Goal: Navigation & Orientation: Understand site structure

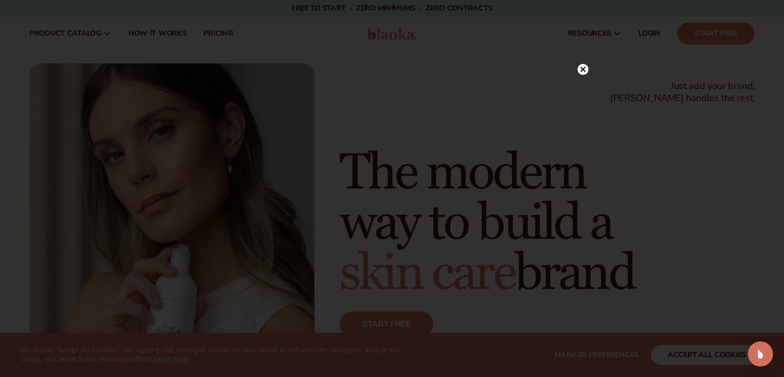
click at [586, 69] on circle at bounding box center [583, 69] width 11 height 11
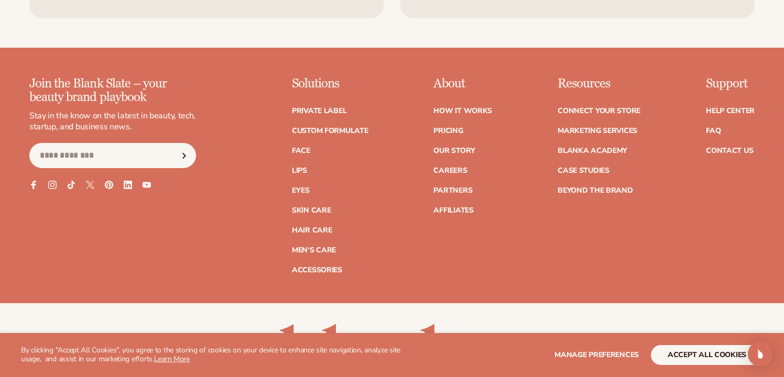
scroll to position [4310, 0]
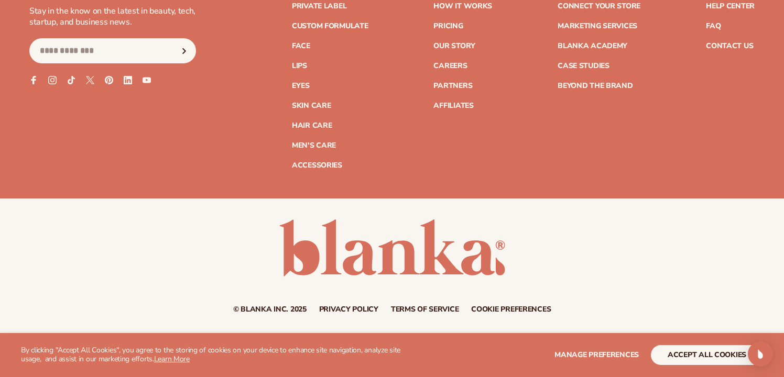
click at [493, 4] on div "Join the Blank Slate – your beauty brand playbook Stay in the know on the lates…" at bounding box center [391, 70] width 725 height 197
click at [486, 5] on link "How It Works" at bounding box center [462, 6] width 59 height 7
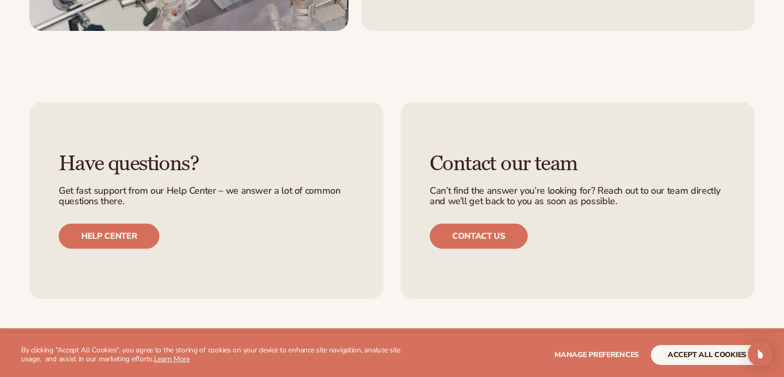
scroll to position [2332, 0]
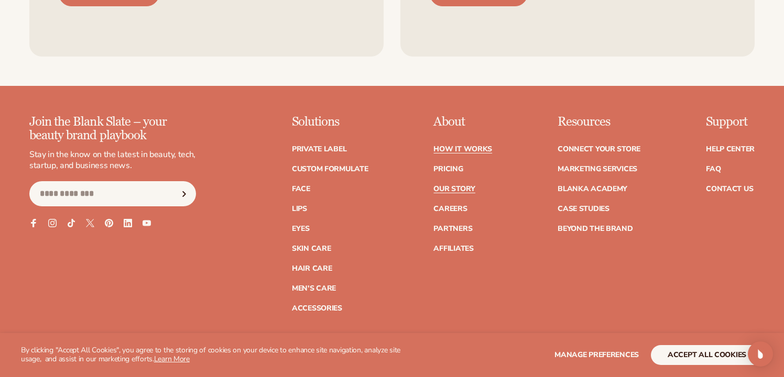
click at [464, 188] on link "Our Story" at bounding box center [453, 189] width 41 height 7
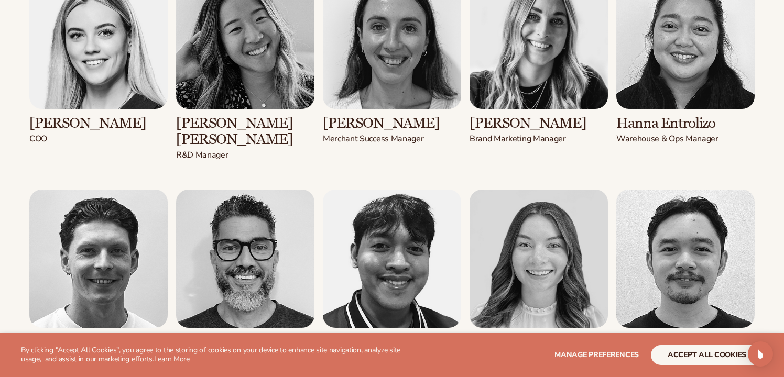
scroll to position [1490, 0]
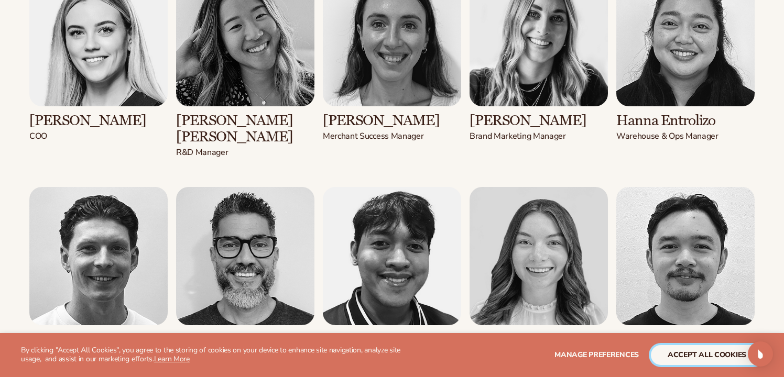
click at [695, 350] on button "accept all cookies" at bounding box center [707, 355] width 112 height 20
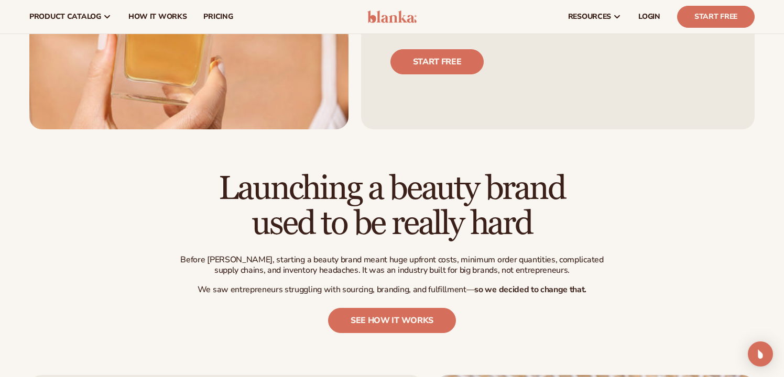
scroll to position [0, 0]
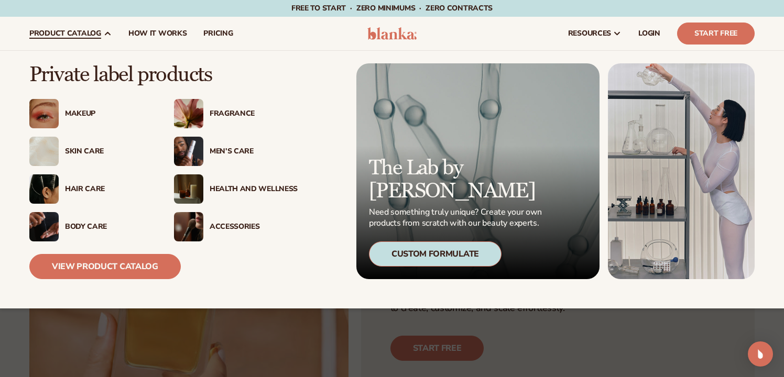
click at [201, 144] on img at bounding box center [188, 151] width 29 height 29
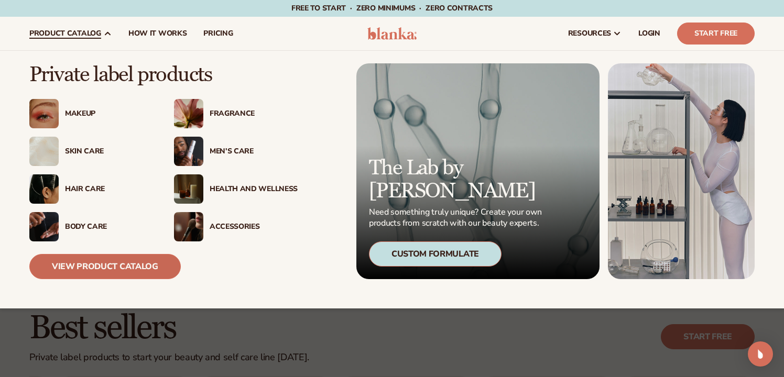
click at [143, 263] on link "View Product Catalog" at bounding box center [104, 266] width 151 height 25
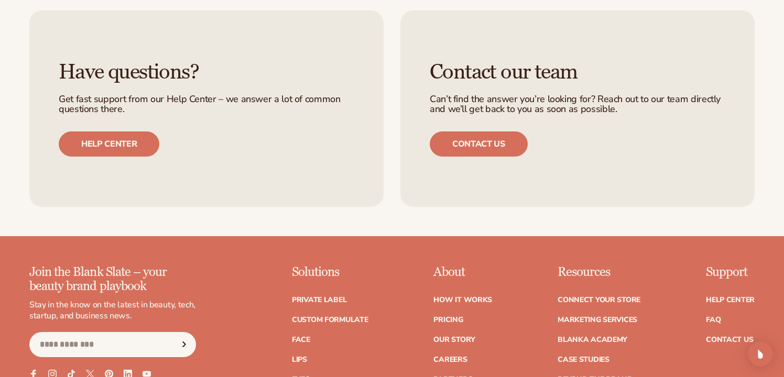
scroll to position [1968, 0]
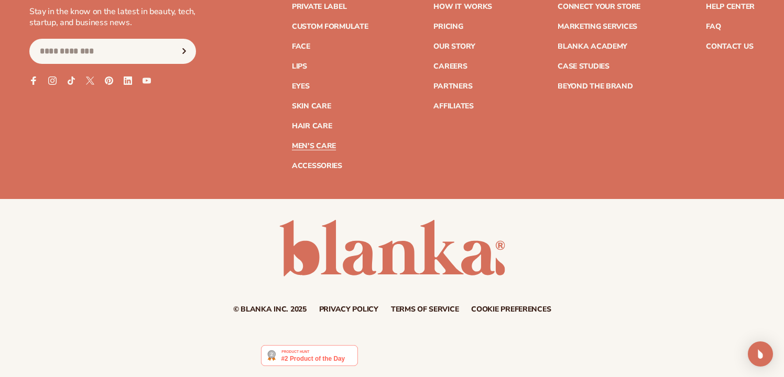
click at [324, 147] on link "Men's Care" at bounding box center [314, 146] width 44 height 7
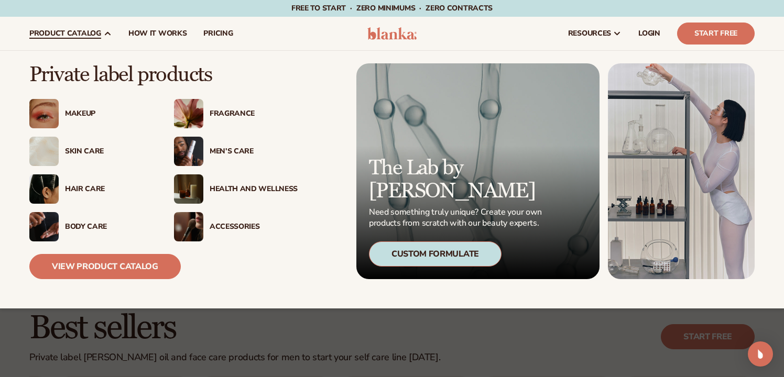
click at [216, 191] on div "Health And Wellness" at bounding box center [254, 189] width 88 height 9
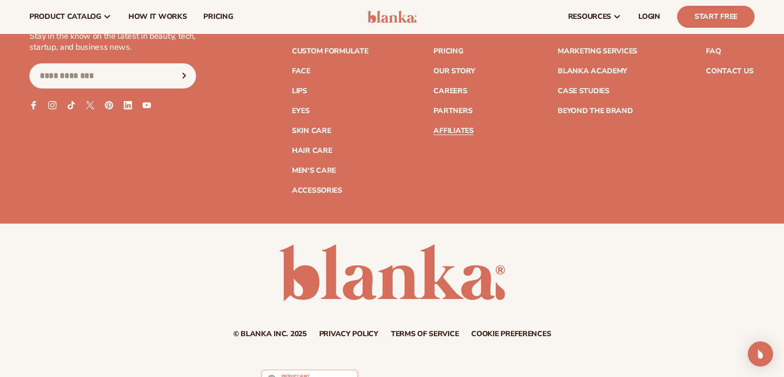
scroll to position [1935, 0]
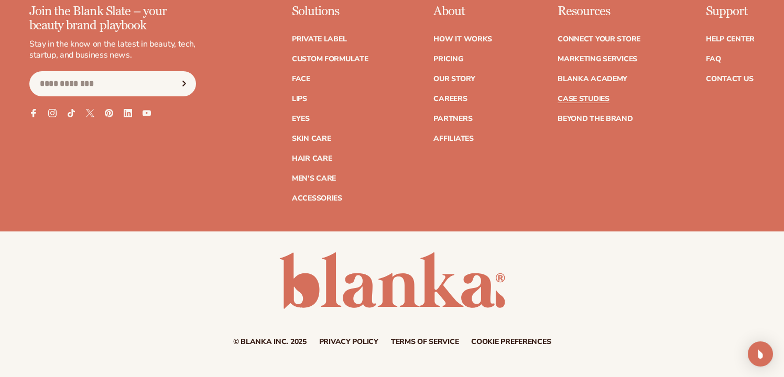
click at [571, 101] on link "Case Studies" at bounding box center [584, 98] width 52 height 7
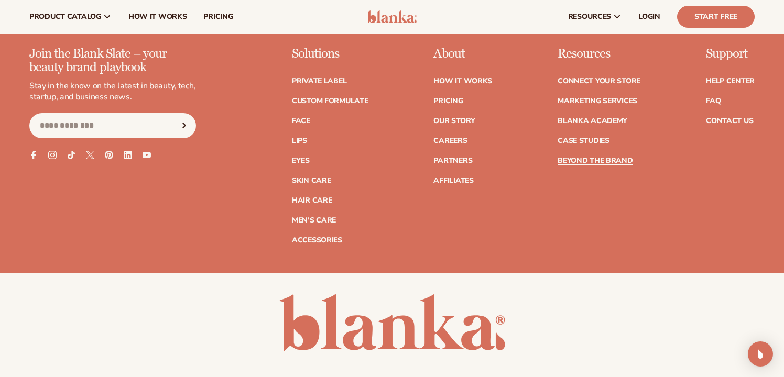
scroll to position [1776, 0]
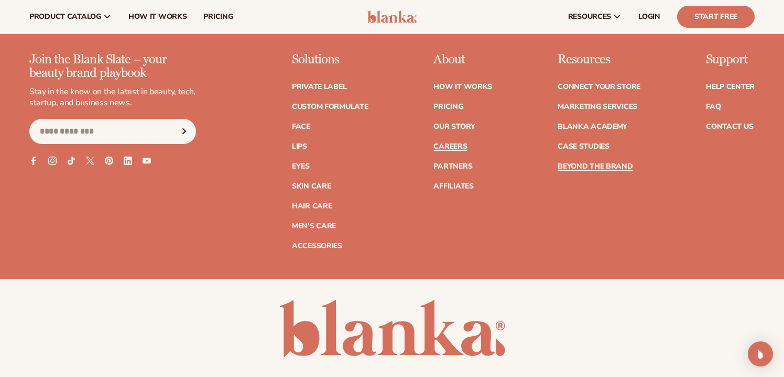
click at [454, 150] on link "Careers" at bounding box center [450, 146] width 34 height 7
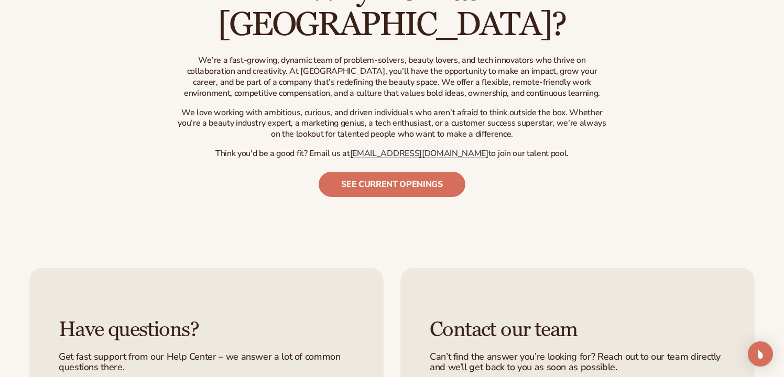
scroll to position [514, 0]
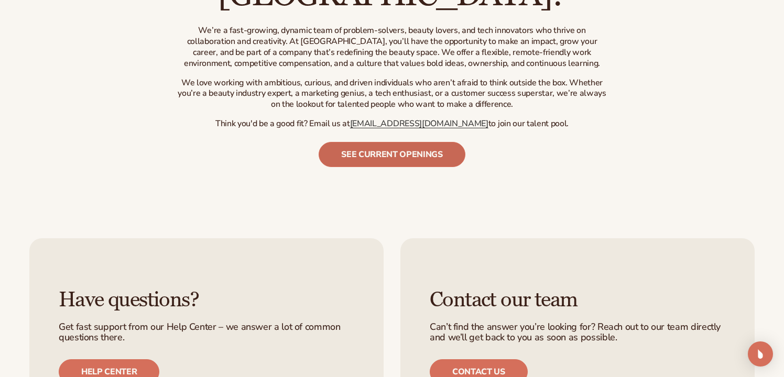
click at [427, 142] on link "See current openings" at bounding box center [392, 154] width 147 height 25
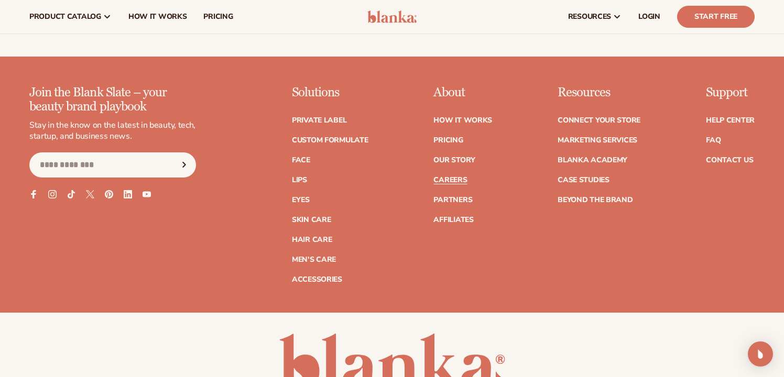
scroll to position [915, 0]
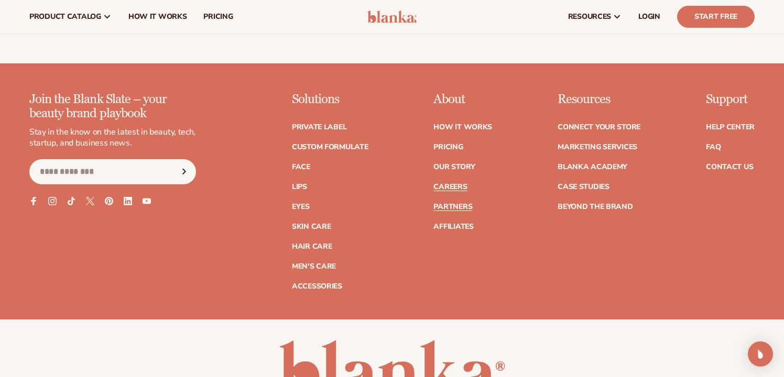
click at [466, 203] on link "Partners" at bounding box center [452, 206] width 39 height 7
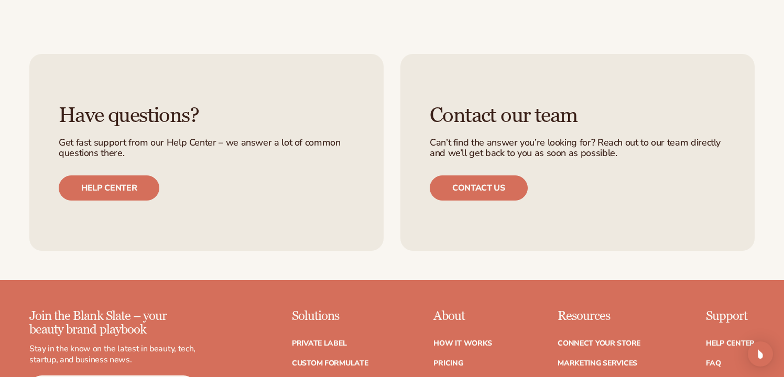
scroll to position [1965, 0]
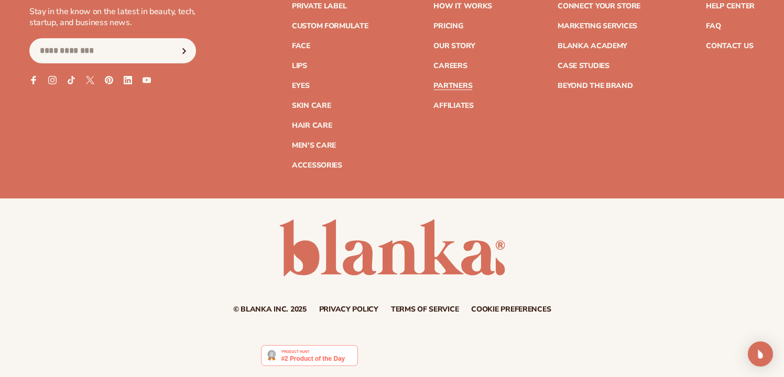
click at [464, 100] on ul "How It Works Pricing Our Story Careers Partners Affiliates" at bounding box center [462, 50] width 59 height 117
click at [463, 104] on link "Affiliates" at bounding box center [453, 105] width 40 height 7
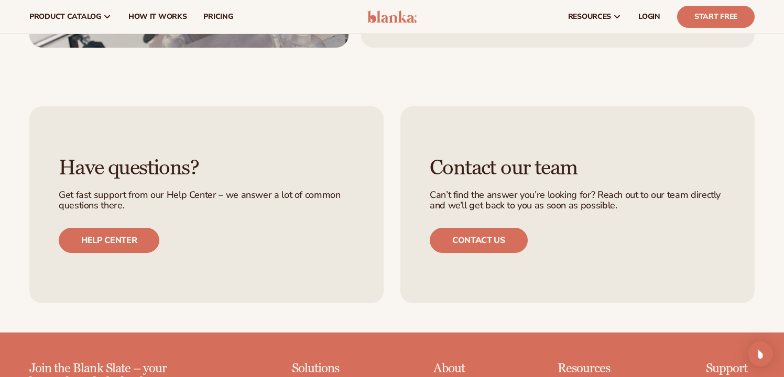
scroll to position [2441, 0]
